Goal: Information Seeking & Learning: Learn about a topic

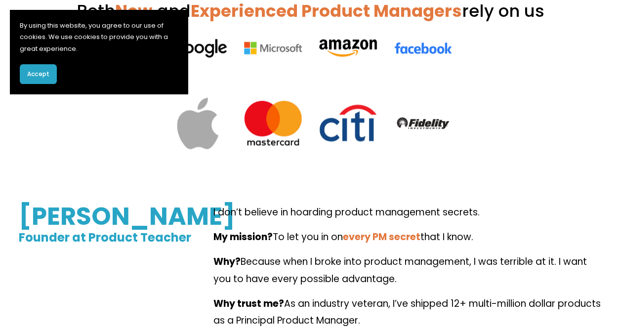
scroll to position [402, 0]
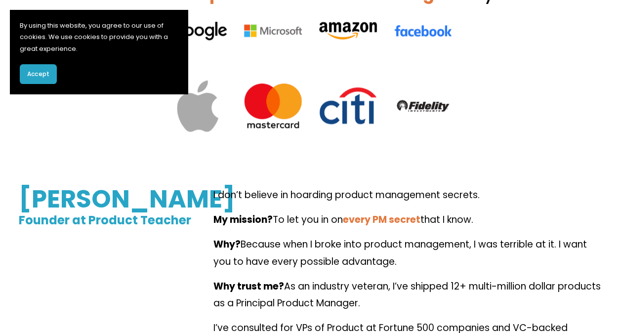
click at [40, 75] on span "Accept" at bounding box center [38, 74] width 22 height 9
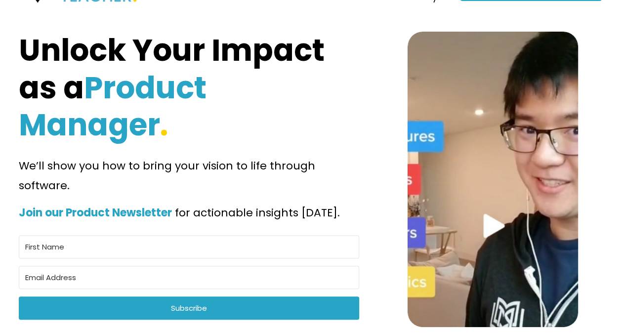
scroll to position [0, 0]
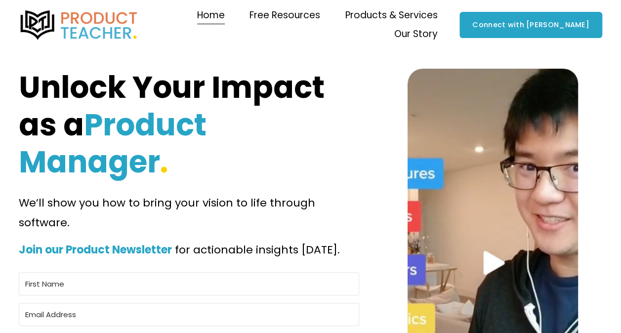
click at [0, 0] on span "Courses" at bounding box center [0, 0] width 0 height 0
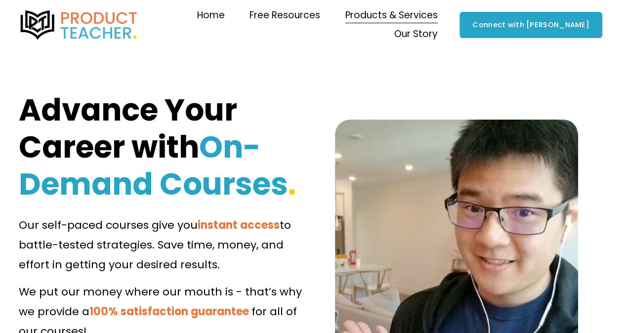
click at [0, 0] on span "Coaching" at bounding box center [0, 0] width 0 height 0
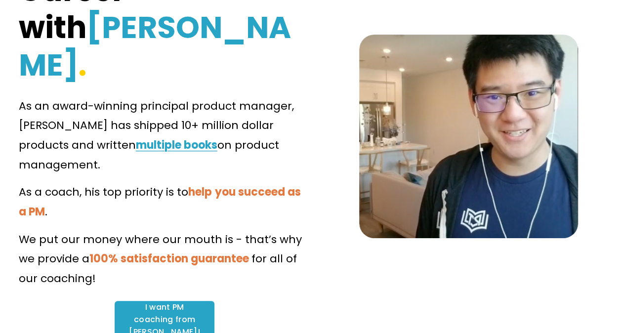
scroll to position [157, 0]
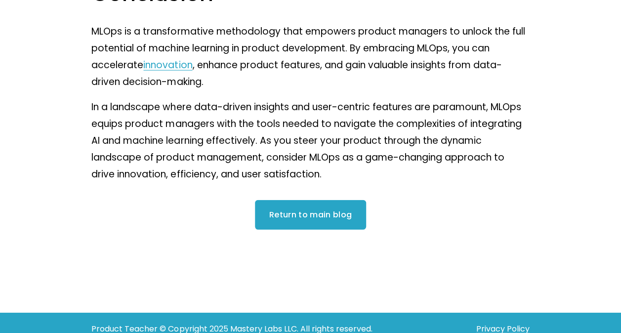
scroll to position [1197, 0]
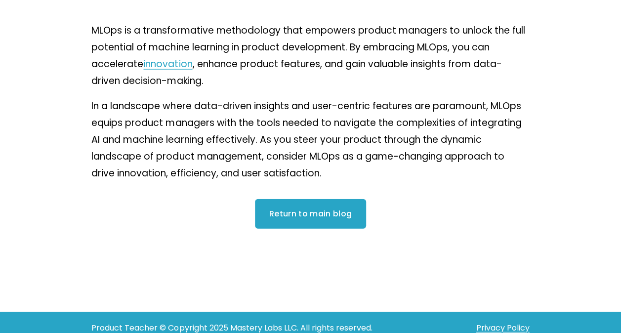
click at [287, 209] on link "Return to main blog" at bounding box center [311, 214] width 112 height 30
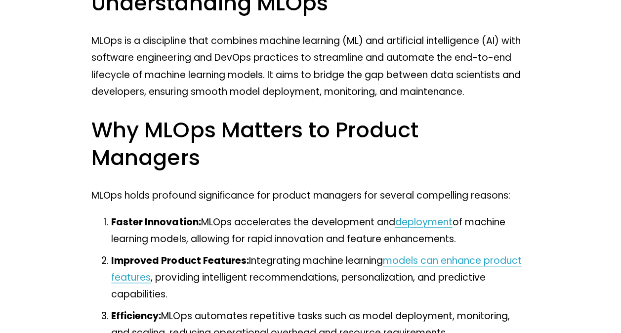
scroll to position [310, 0]
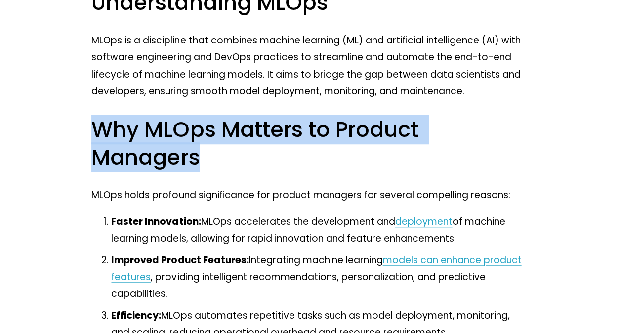
drag, startPoint x: 95, startPoint y: 131, endPoint x: 210, endPoint y: 158, distance: 118.2
click at [210, 158] on h2 "Why MLOps Matters to Product Managers" at bounding box center [310, 143] width 438 height 55
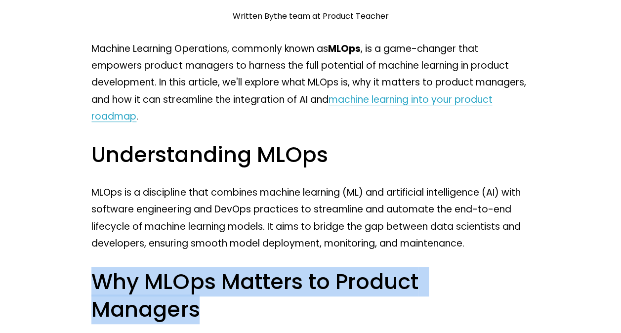
scroll to position [124, 0]
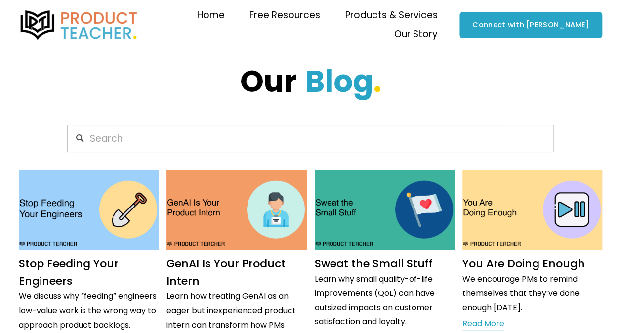
scroll to position [61, 0]
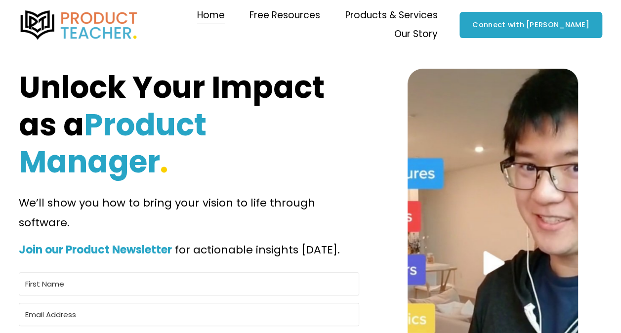
click at [526, 19] on link "Connect with [PERSON_NAME]" at bounding box center [530, 25] width 143 height 26
click at [122, 17] on img at bounding box center [79, 25] width 121 height 30
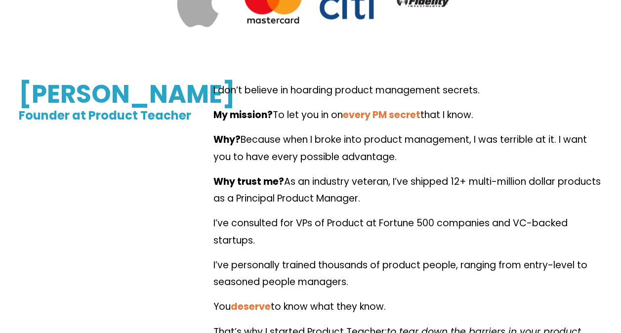
scroll to position [511, 0]
